Goal: Contribute content: Contribute content

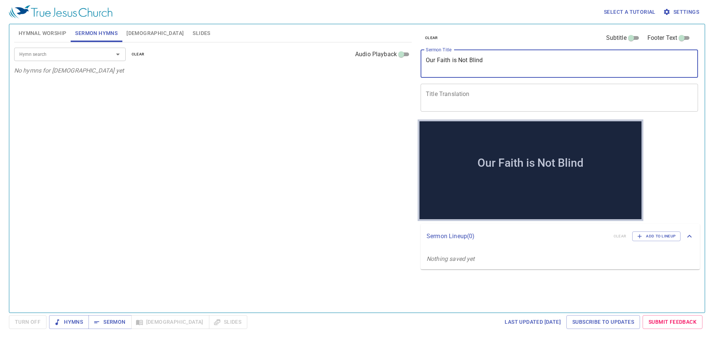
drag, startPoint x: 379, startPoint y: 56, endPoint x: 383, endPoint y: 48, distance: 8.2
click at [369, 55] on div "Hymnal Worship Sermon Hymns Bible Slides Hymn search Hymn search clear Audio Pl…" at bounding box center [357, 165] width 692 height 288
paste textarea "I"
type textarea "Our Faith Is Not Blind"
click at [57, 31] on span "Hymnal Worship" at bounding box center [43, 33] width 48 height 9
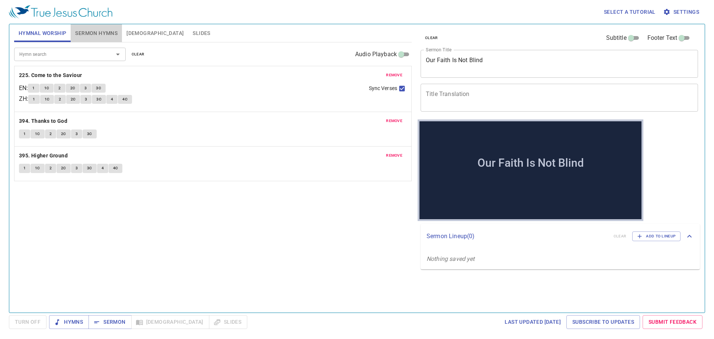
click at [104, 27] on button "Sermon Hymns" at bounding box center [96, 33] width 51 height 18
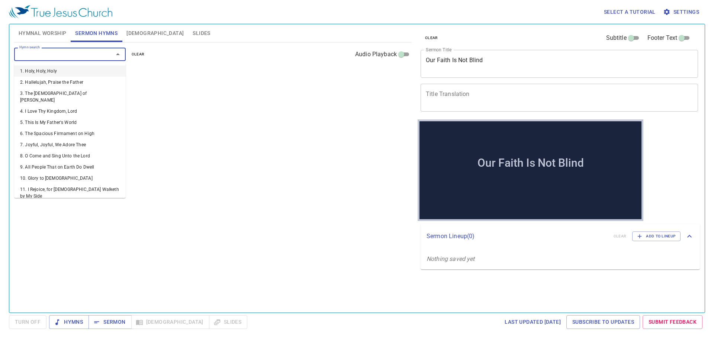
click at [88, 56] on input "Hymn search" at bounding box center [58, 54] width 85 height 9
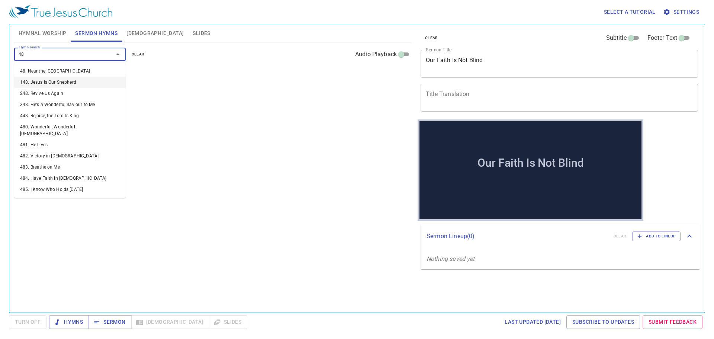
type input "484"
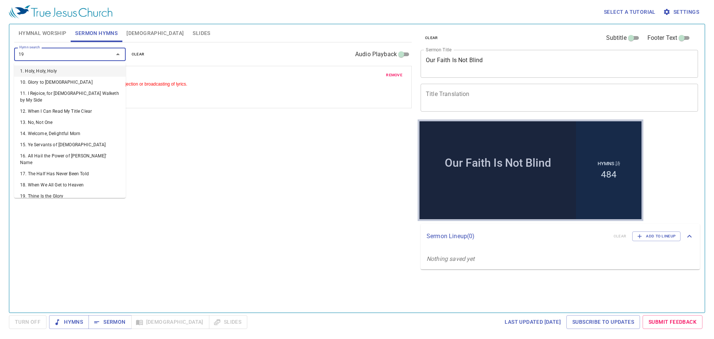
type input "199"
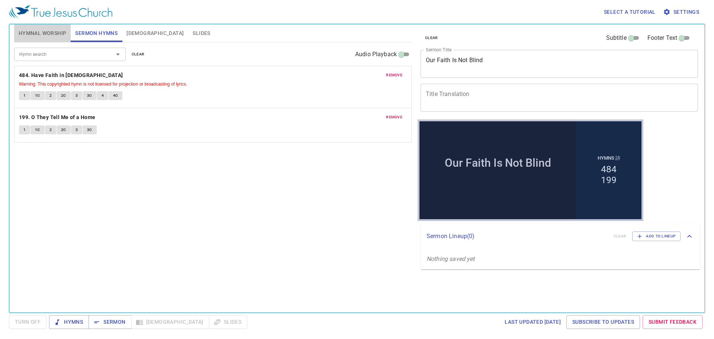
click at [43, 31] on span "Hymnal Worship" at bounding box center [43, 33] width 48 height 9
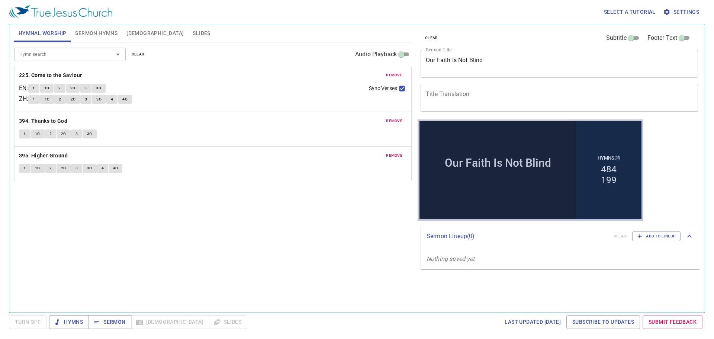
click at [133, 30] on span "[DEMOGRAPHIC_DATA]" at bounding box center [154, 33] width 57 height 9
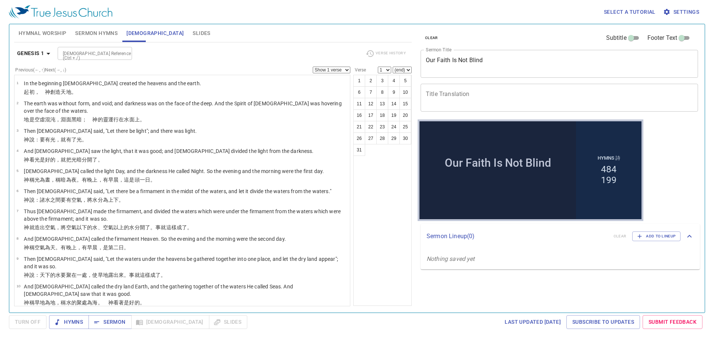
click at [80, 54] on input "[DEMOGRAPHIC_DATA] Reference (Ctrl + /)" at bounding box center [89, 53] width 58 height 9
click at [96, 55] on input "[DEMOGRAPHIC_DATA] Reference (Ctrl + /)" at bounding box center [89, 53] width 58 height 9
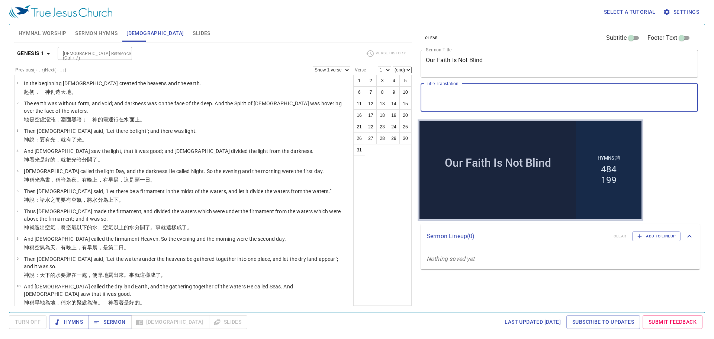
click at [466, 93] on textarea "Title Translation" at bounding box center [559, 97] width 267 height 14
paste textarea "我們的信仰不是盲目的"
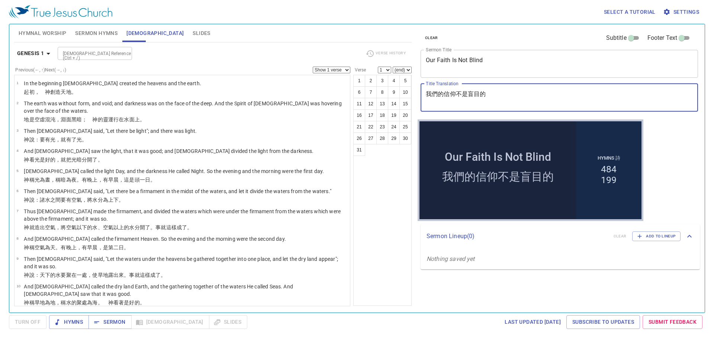
type textarea "我們的信仰不是盲目的"
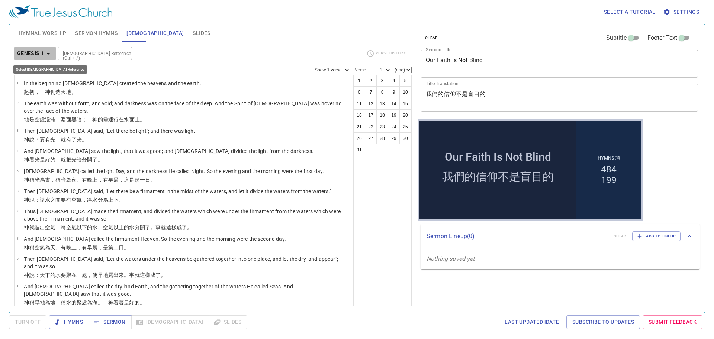
click at [42, 54] on b "Genesis 1" at bounding box center [30, 53] width 27 height 9
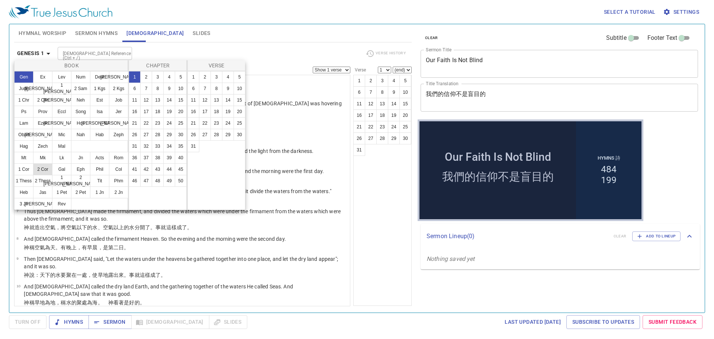
click at [43, 170] on button "2 Cor" at bounding box center [42, 169] width 19 height 12
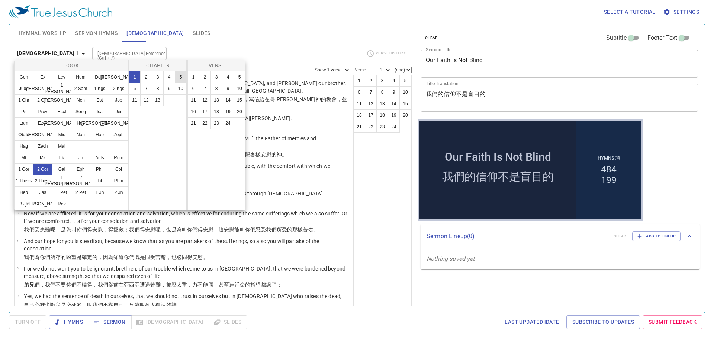
click at [178, 75] on button "5" at bounding box center [181, 77] width 12 height 12
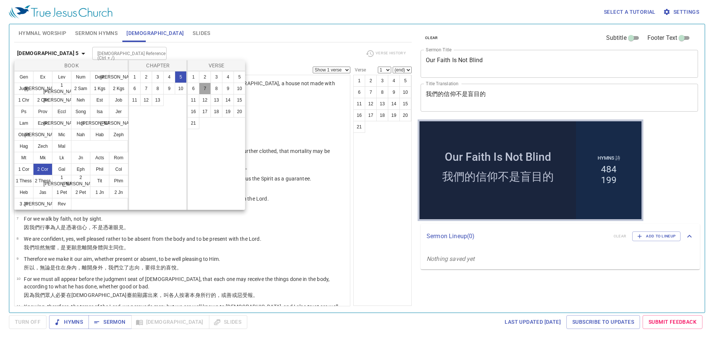
click at [199, 86] on button "7" at bounding box center [205, 89] width 12 height 12
select select "7"
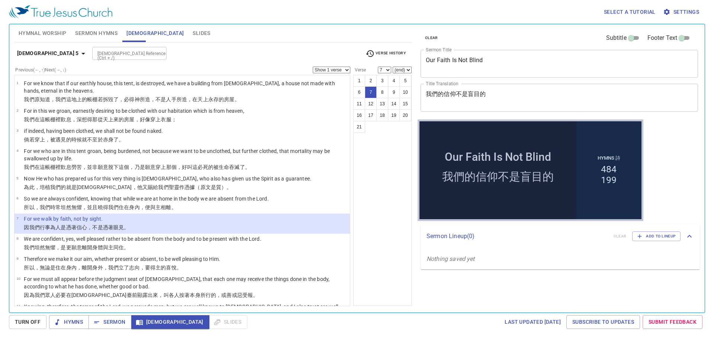
click at [195, 13] on div "Select a tutorial Settings" at bounding box center [355, 12] width 693 height 24
click at [510, 97] on textarea "我們的信仰不是盲目的" at bounding box center [559, 97] width 267 height 14
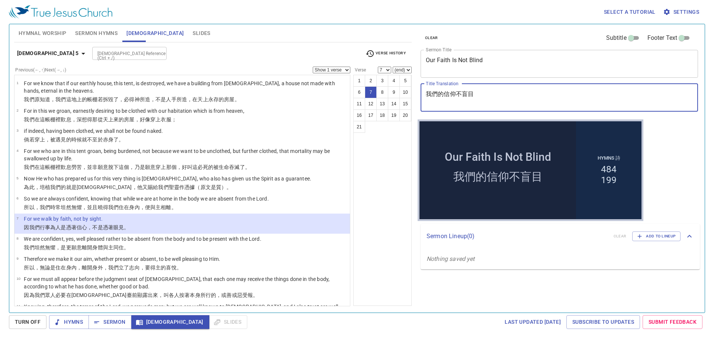
drag, startPoint x: 494, startPoint y: 97, endPoint x: 421, endPoint y: 101, distance: 73.4
click at [421, 101] on div "我們的信仰不盲目 x Title Translation" at bounding box center [558, 98] width 277 height 28
type textarea "我們的信仰不盲目"
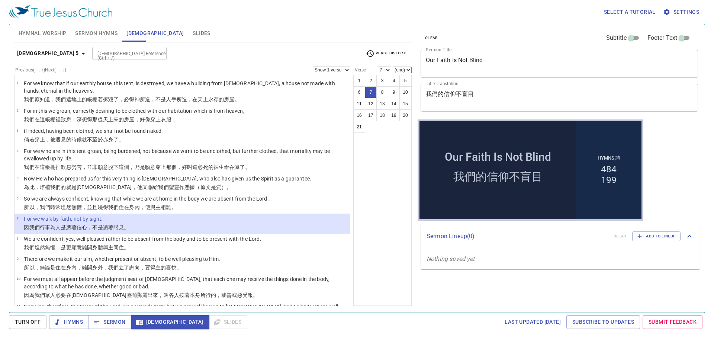
click at [33, 321] on span "Turn Off" at bounding box center [28, 321] width 26 height 9
click at [49, 31] on span "Hymnal Worship" at bounding box center [43, 33] width 48 height 9
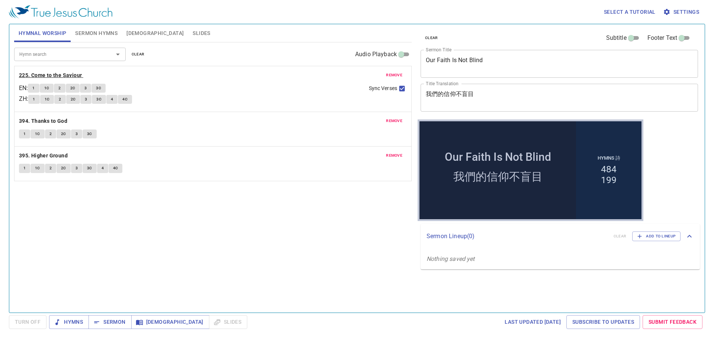
click at [53, 71] on b "225. Come to the Saviour" at bounding box center [50, 75] width 63 height 9
click at [34, 217] on div "Hymn search Hymn search clear Audio Playback remove 225. Come to the Saviour EN…" at bounding box center [212, 174] width 397 height 264
click at [62, 74] on b "225. Come to the Saviour" at bounding box center [50, 75] width 63 height 9
click at [293, 269] on div "Hymn search Hymn search clear Audio Playback remove 225. Come to the Saviour EN…" at bounding box center [212, 174] width 397 height 264
click at [183, 73] on p "225. Come to the Saviour" at bounding box center [213, 75] width 388 height 9
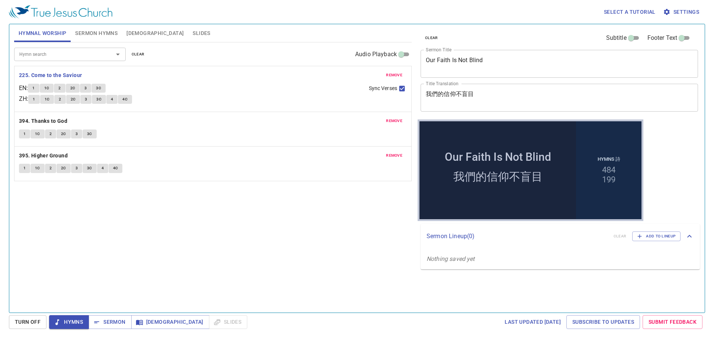
click at [39, 89] on button "1" at bounding box center [33, 88] width 11 height 9
click at [49, 87] on span "1C" at bounding box center [46, 88] width 5 height 7
click at [61, 87] on span "2" at bounding box center [59, 88] width 2 height 7
click at [75, 86] on span "2C" at bounding box center [72, 88] width 5 height 7
click at [87, 86] on span "3" at bounding box center [85, 88] width 2 height 7
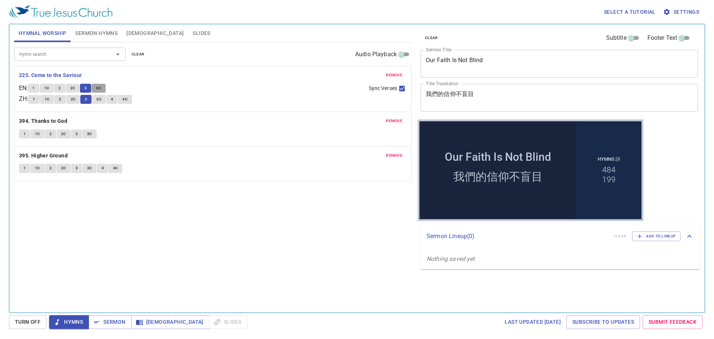
click at [100, 88] on span "3C" at bounding box center [98, 88] width 5 height 7
click at [45, 118] on b "394. Thanks to God" at bounding box center [43, 120] width 48 height 9
click at [24, 135] on span "1" at bounding box center [24, 133] width 2 height 7
click at [41, 133] on button "1C" at bounding box center [37, 133] width 14 height 9
click at [52, 133] on button "2" at bounding box center [50, 133] width 11 height 9
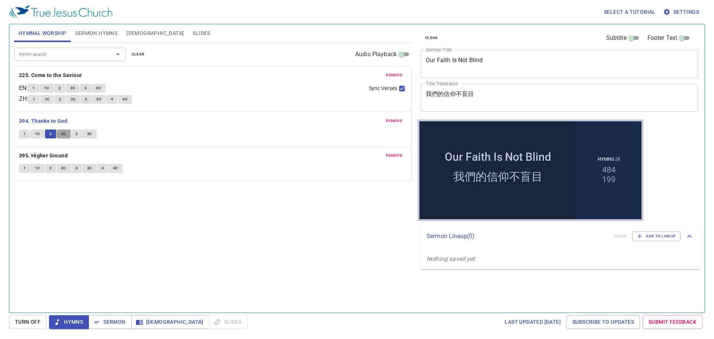
click at [61, 135] on span "2C" at bounding box center [63, 133] width 5 height 7
click at [76, 133] on span "3" at bounding box center [76, 133] width 2 height 7
click at [92, 133] on button "3C" at bounding box center [90, 133] width 14 height 9
click at [55, 155] on b "395. Higher Ground" at bounding box center [43, 155] width 49 height 9
click at [25, 168] on span "1" at bounding box center [24, 168] width 2 height 7
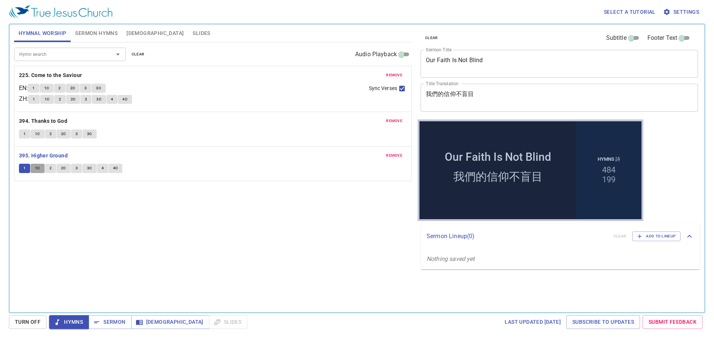
click at [37, 167] on span "1C" at bounding box center [37, 168] width 5 height 7
click at [51, 169] on span "2" at bounding box center [50, 168] width 2 height 7
click at [65, 168] on span "2C" at bounding box center [63, 168] width 5 height 7
click at [78, 167] on button "3" at bounding box center [76, 168] width 11 height 9
click at [90, 169] on span "3C" at bounding box center [89, 168] width 5 height 7
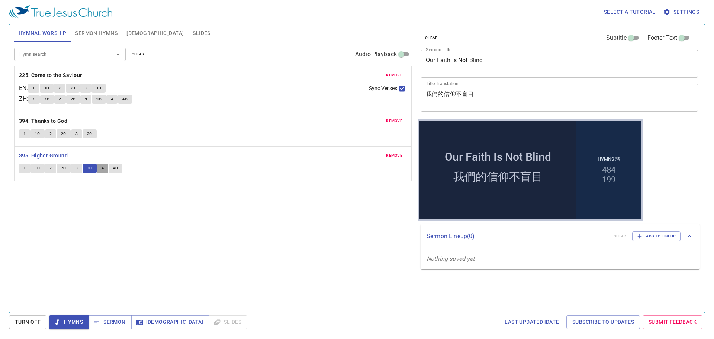
click at [102, 168] on span "4" at bounding box center [102, 168] width 2 height 7
click at [116, 166] on span "4C" at bounding box center [115, 168] width 5 height 7
click at [101, 34] on span "Sermon Hymns" at bounding box center [96, 33] width 42 height 9
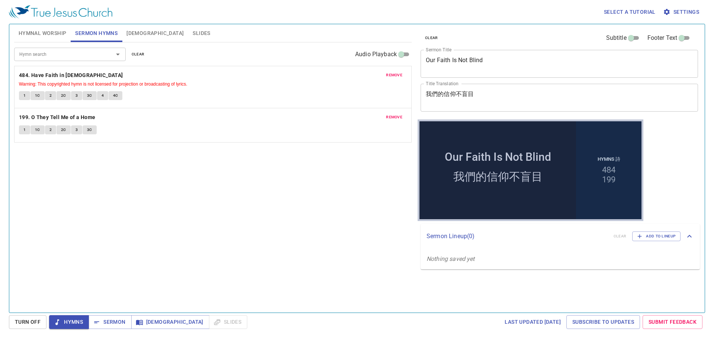
click at [55, 34] on span "Hymnal Worship" at bounding box center [43, 33] width 48 height 9
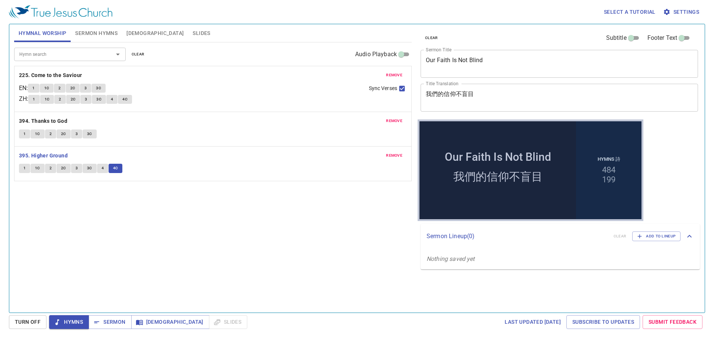
click at [57, 55] on input "Hymn search" at bounding box center [58, 54] width 85 height 9
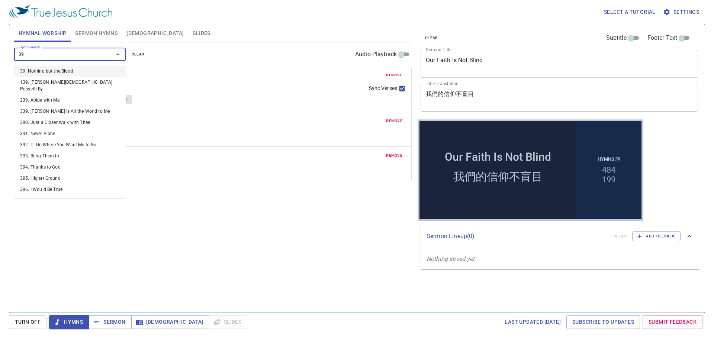
type input "399"
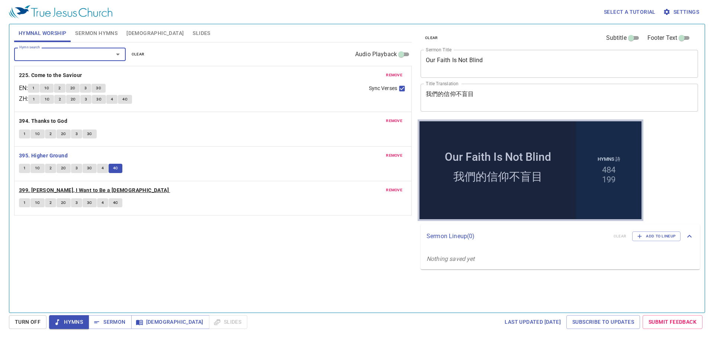
click at [57, 189] on b "399. [PERSON_NAME], I Want to Be a [DEMOGRAPHIC_DATA]" at bounding box center [94, 190] width 150 height 9
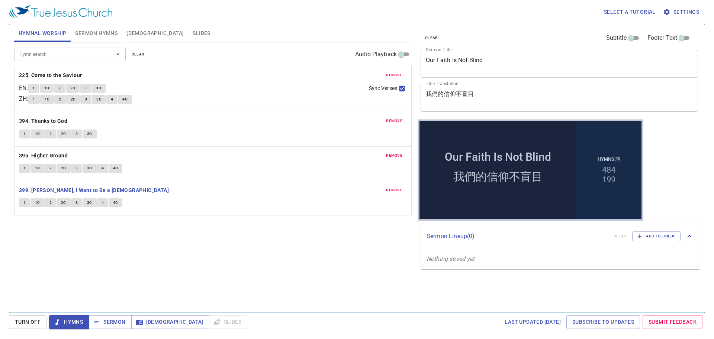
click at [25, 202] on span "1" at bounding box center [24, 202] width 2 height 7
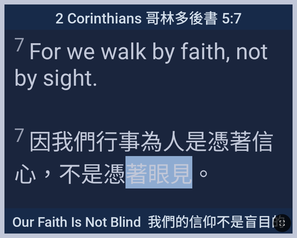
drag, startPoint x: 128, startPoint y: 167, endPoint x: 189, endPoint y: 165, distance: 60.6
click at [189, 165] on wg3756 "憑著 眼見 。" at bounding box center [159, 174] width 112 height 26
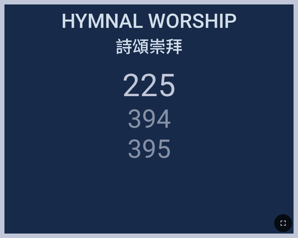
drag, startPoint x: 233, startPoint y: 201, endPoint x: 248, endPoint y: 206, distance: 16.6
click at [233, 201] on ol "225 394 395" at bounding box center [149, 145] width 280 height 157
click at [280, 215] on button "button" at bounding box center [283, 224] width 18 height 18
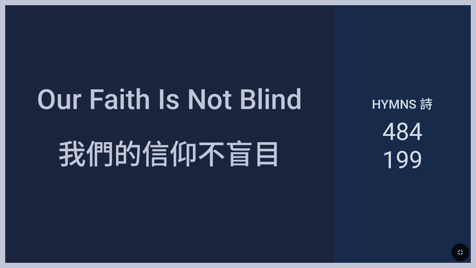
click at [297, 50] on div "Hymns 詩 484 199" at bounding box center [402, 133] width 137 height 257
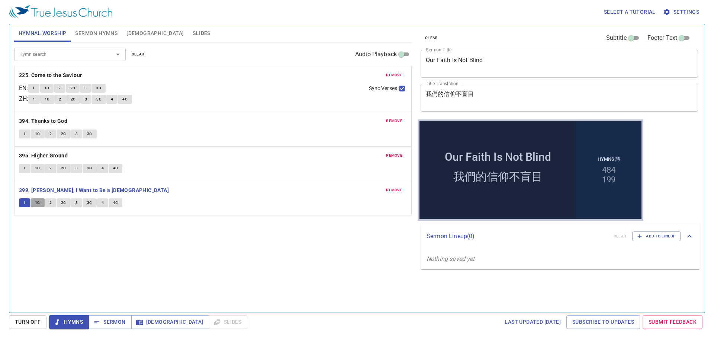
click at [39, 201] on span "1C" at bounding box center [37, 202] width 5 height 7
click at [51, 202] on span "2" at bounding box center [50, 202] width 2 height 7
click at [63, 203] on span "2C" at bounding box center [63, 202] width 5 height 7
click at [76, 204] on span "3" at bounding box center [76, 202] width 2 height 7
click at [91, 203] on span "3C" at bounding box center [89, 202] width 5 height 7
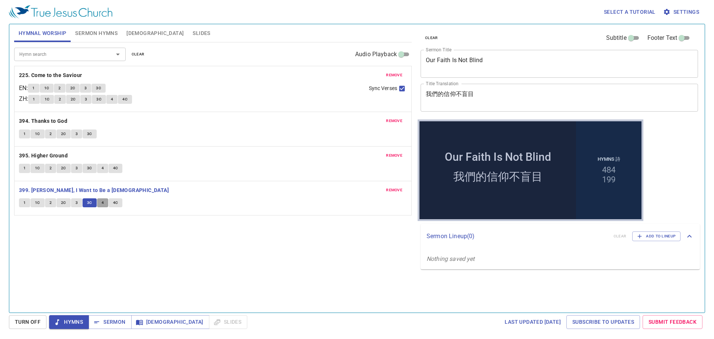
click at [103, 201] on span "4" at bounding box center [102, 202] width 2 height 7
click at [120, 201] on button "4C" at bounding box center [116, 202] width 14 height 9
click at [102, 34] on span "Sermon Hymns" at bounding box center [96, 33] width 42 height 9
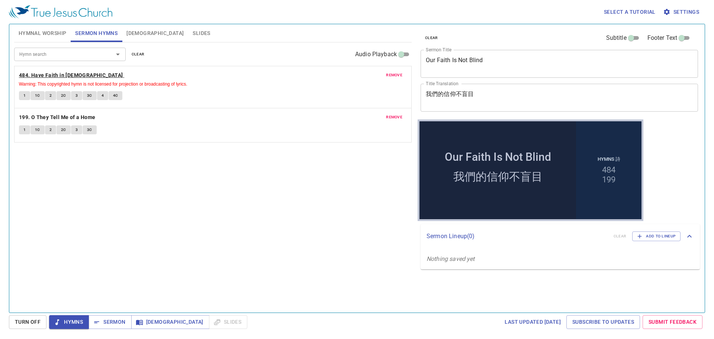
click at [71, 72] on b "484. Have Faith in [DEMOGRAPHIC_DATA]" at bounding box center [71, 75] width 104 height 9
click at [69, 202] on div "Hymn search Hymn search clear Audio Playback remove 484. Have Faith in God Warn…" at bounding box center [212, 174] width 397 height 264
click at [61, 72] on b "484. Have Faith in [DEMOGRAPHIC_DATA]" at bounding box center [71, 75] width 104 height 9
click at [24, 97] on span "1" at bounding box center [24, 95] width 2 height 7
click at [39, 95] on span "1C" at bounding box center [37, 95] width 5 height 7
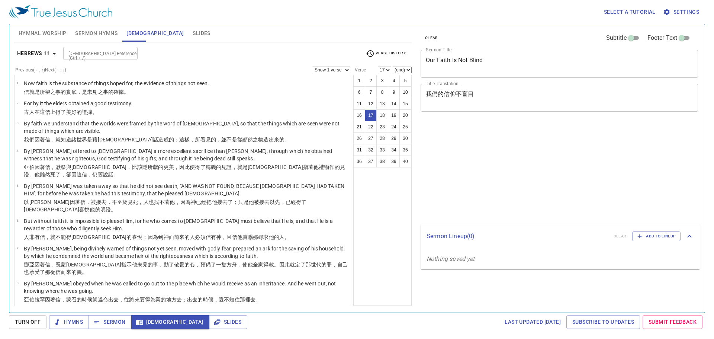
select select "17"
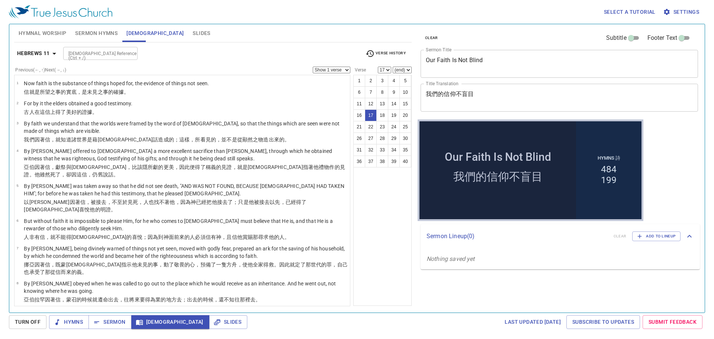
scroll to position [308, 0]
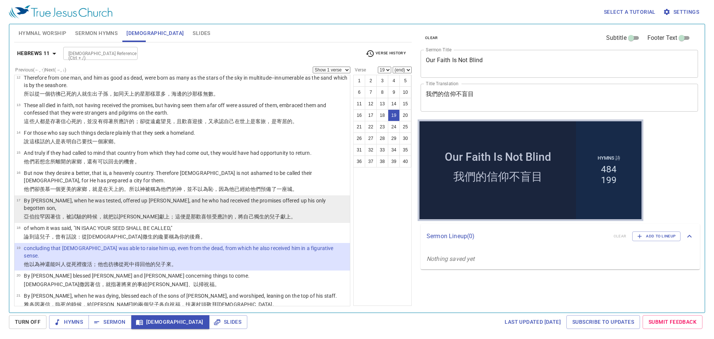
click at [276, 213] on p "亞伯拉罕 因著信 ，被試驗 的時候，就把以撒 獻上 ；這便是 那歡喜領受 應許 的，將自己獨生的兒子 獻上。" at bounding box center [186, 216] width 324 height 7
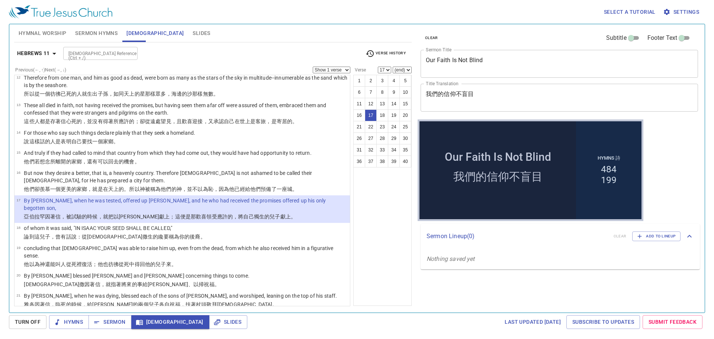
click at [385, 238] on div "1 2 3 4 5 6 7 8 9 10 11 12 13 14 15 16 17 18 19 20 21 22 23 24 25 26 27 28 29 3…" at bounding box center [382, 190] width 58 height 231
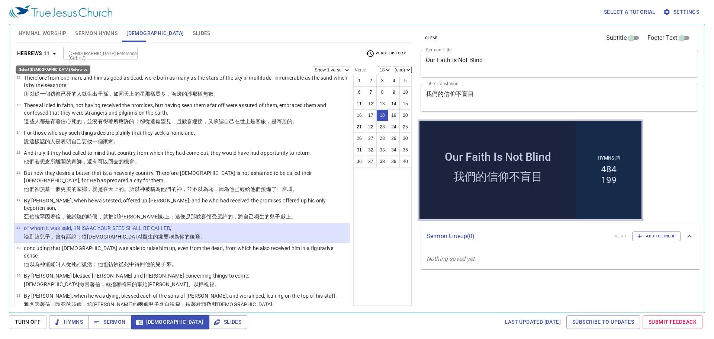
click at [43, 54] on b "Hebrews 11" at bounding box center [33, 53] width 33 height 9
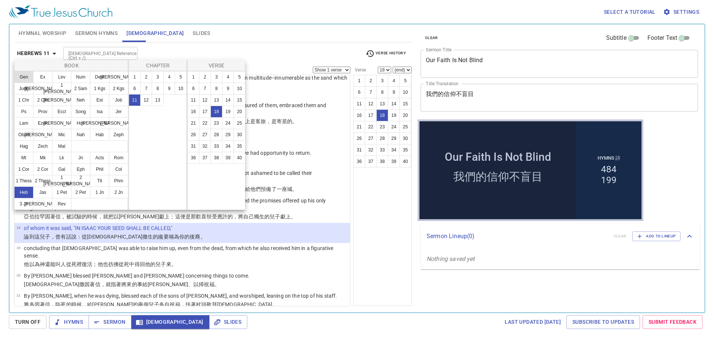
click at [29, 76] on button "Gen" at bounding box center [23, 77] width 19 height 12
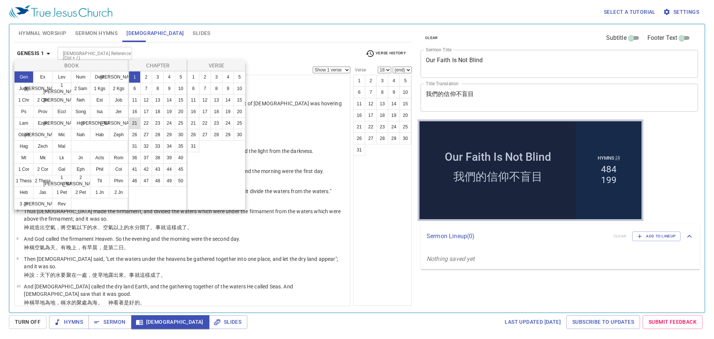
click at [132, 125] on button "21" at bounding box center [135, 123] width 12 height 12
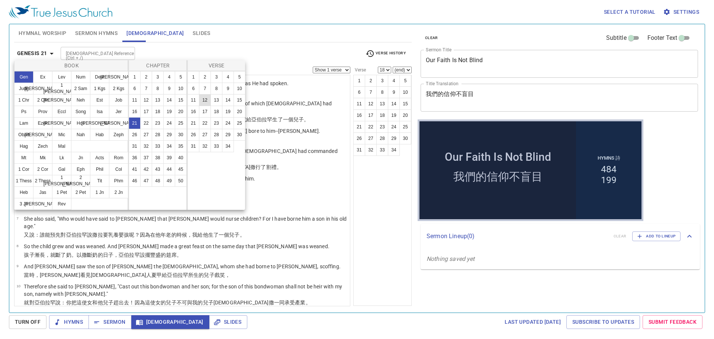
click at [208, 99] on button "12" at bounding box center [205, 100] width 12 height 12
select select "12"
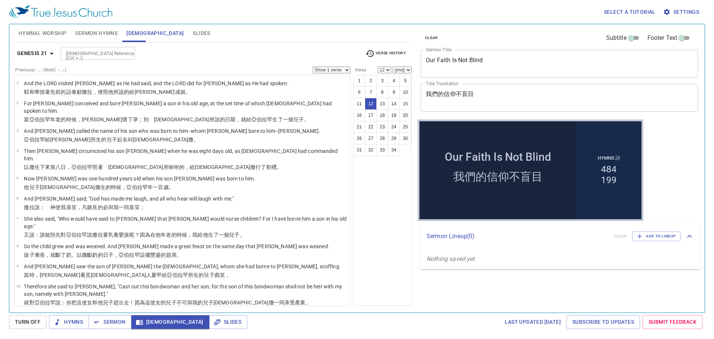
scroll to position [130, 0]
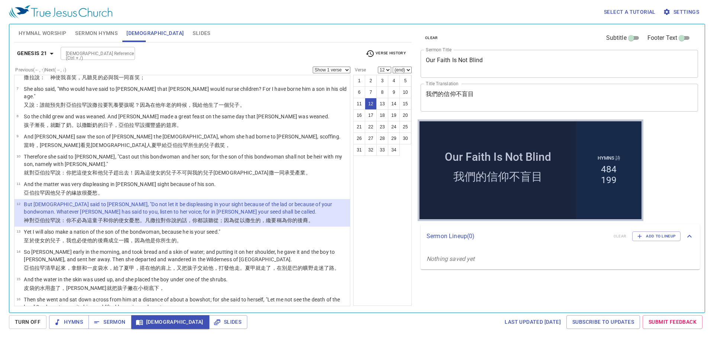
click at [397, 189] on div "1 2 3 4 5 6 7 8 9 10 11 12 13 14 15 16 17 18 19 20 21 22 23 24 25 26 27 28 29 3…" at bounding box center [382, 190] width 58 height 231
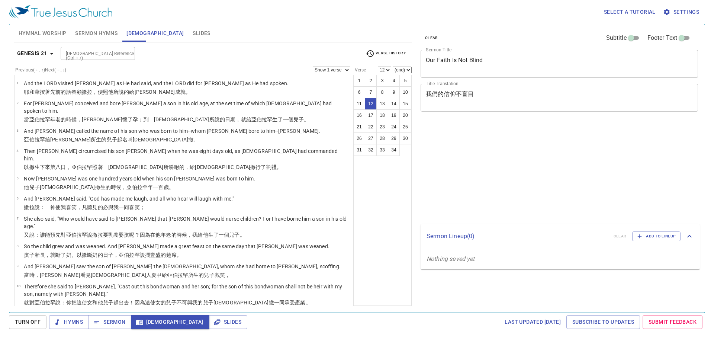
select select "12"
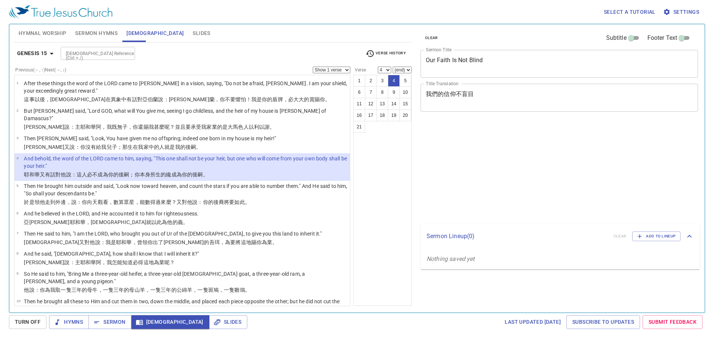
select select "4"
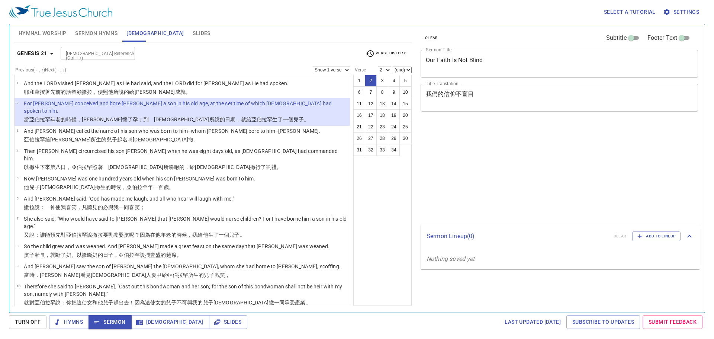
select select "2"
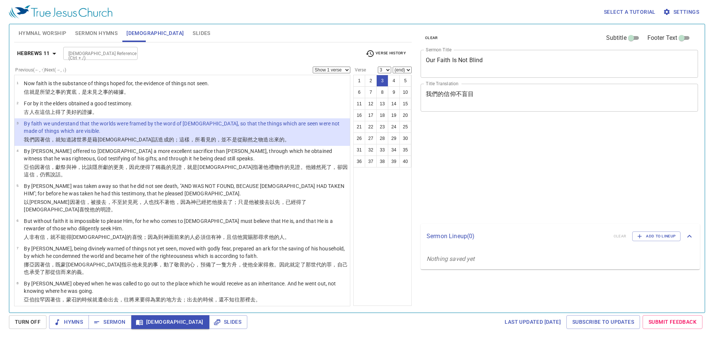
select select "3"
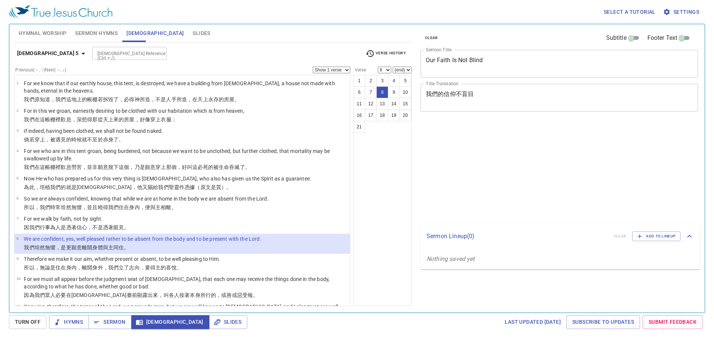
select select "8"
